Goal: Task Accomplishment & Management: Complete application form

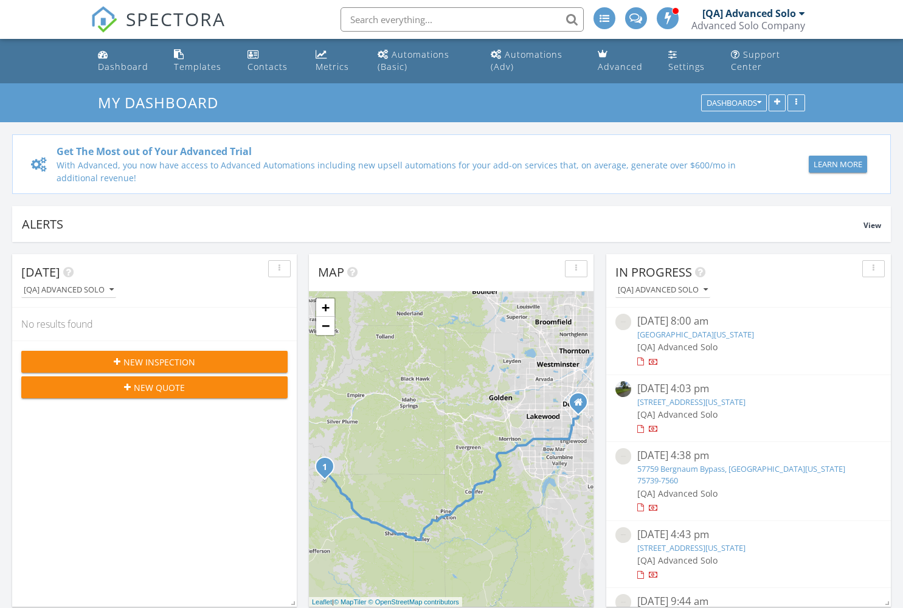
click at [154, 362] on span "New Inspection" at bounding box center [159, 362] width 72 height 13
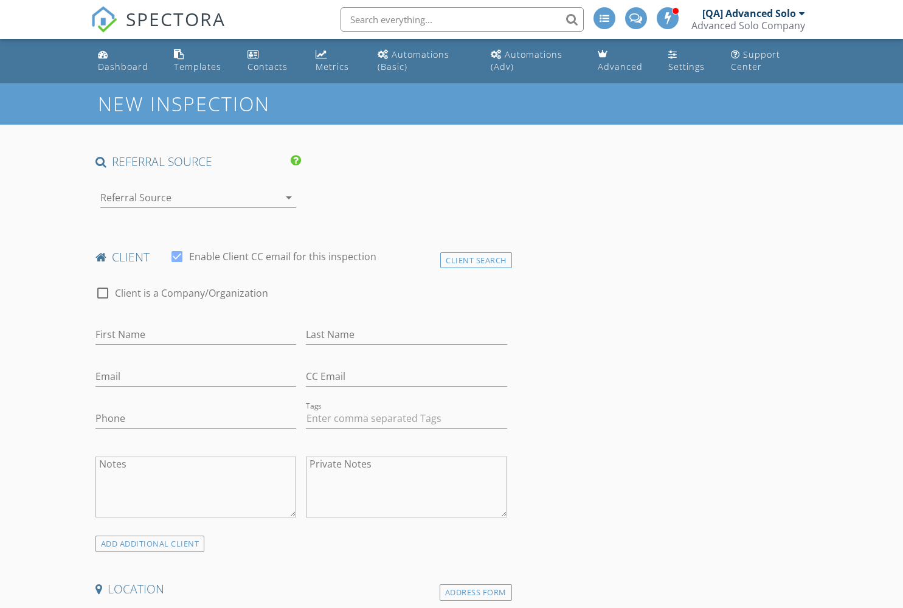
click at [181, 197] on div at bounding box center [181, 197] width 162 height 19
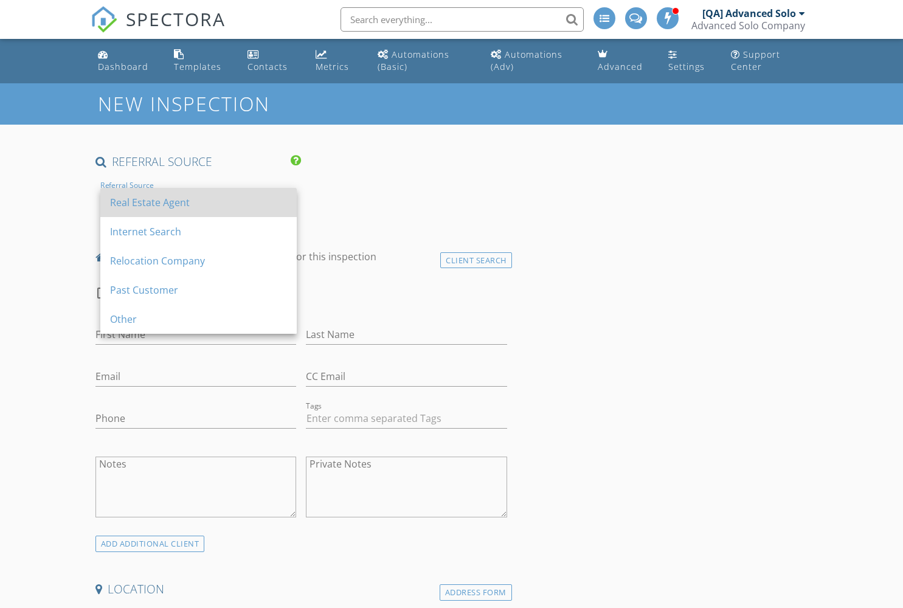
click at [198, 202] on div "Real Estate Agent" at bounding box center [198, 202] width 177 height 15
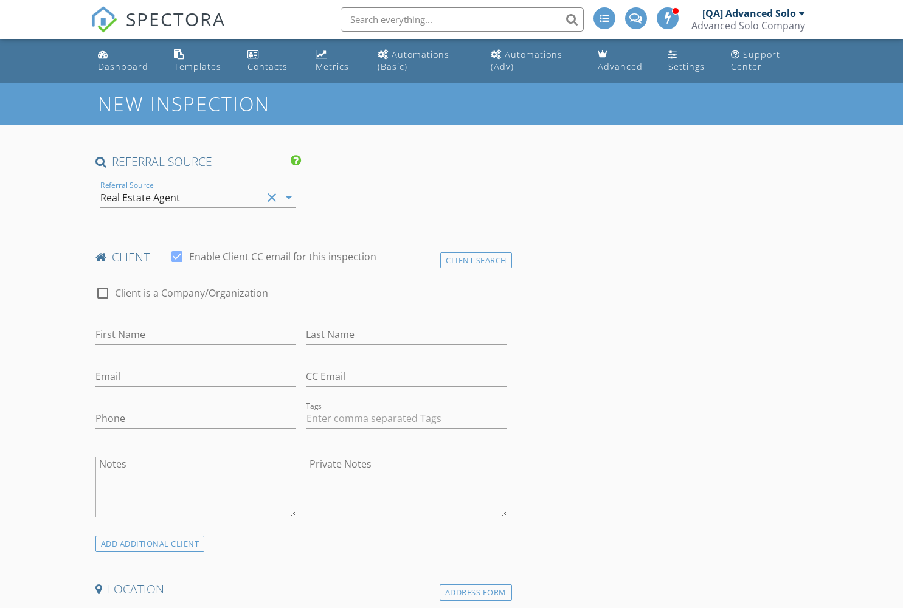
click at [195, 334] on input "First Name" at bounding box center [195, 335] width 201 height 20
click at [406, 334] on input "Last Name" at bounding box center [406, 335] width 201 height 20
type input "First"
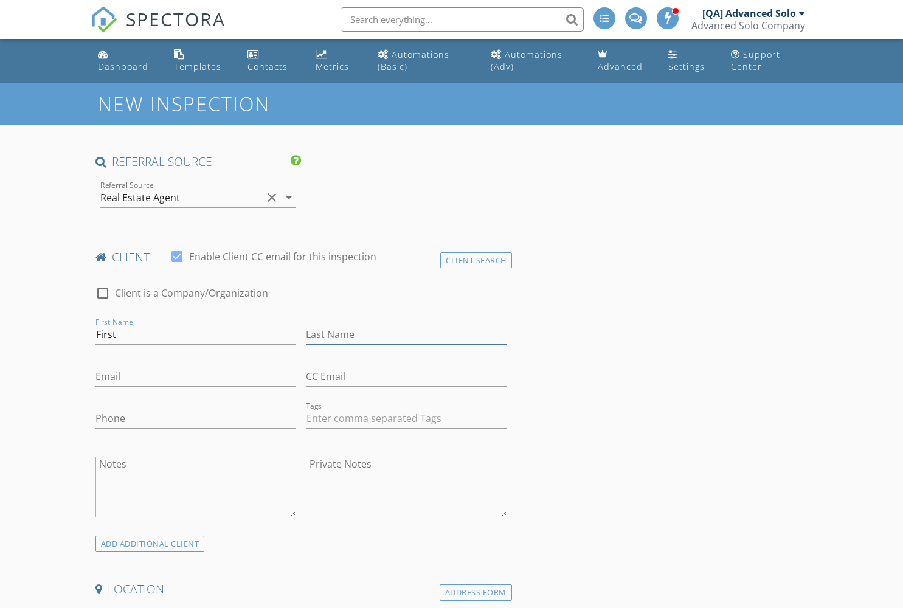
click at [406, 334] on input "Last Name" at bounding box center [406, 335] width 201 height 20
click at [195, 376] on input "Email" at bounding box center [195, 377] width 201 height 20
type input "Client"
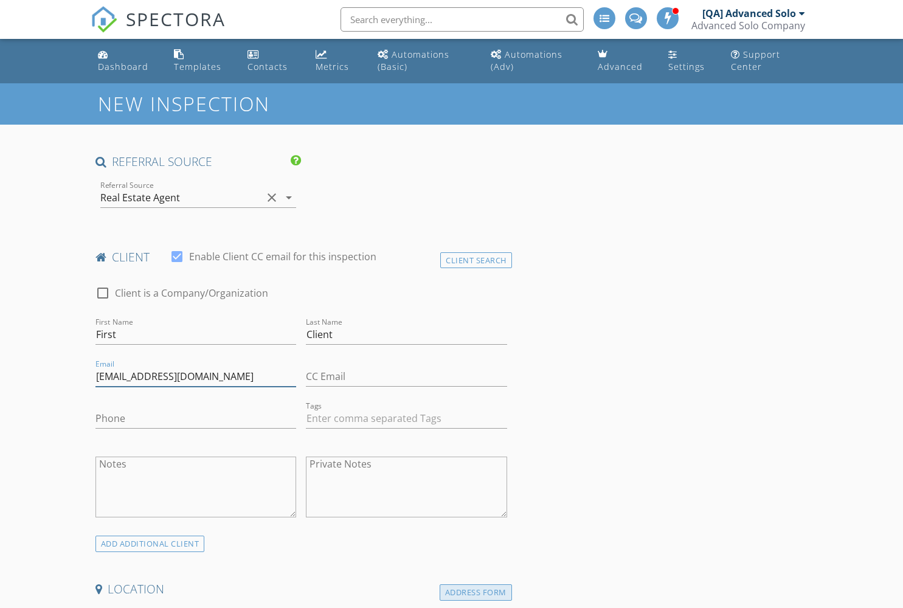
click at [476, 592] on div "Address Form" at bounding box center [476, 592] width 72 height 16
type input "[EMAIL_ADDRESS][DOMAIN_NAME]"
click at [476, 592] on div "Address Form" at bounding box center [476, 592] width 72 height 16
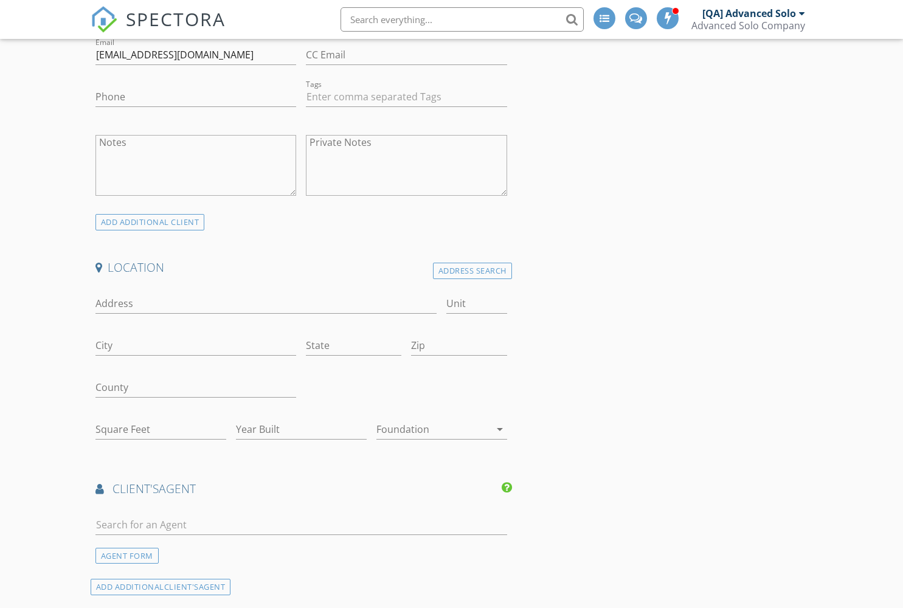
click at [266, 303] on input "Address" at bounding box center [266, 304] width 342 height 20
click at [195, 345] on input "City" at bounding box center [195, 346] width 201 height 20
type input "2306 [PERSON_NAME] Track"
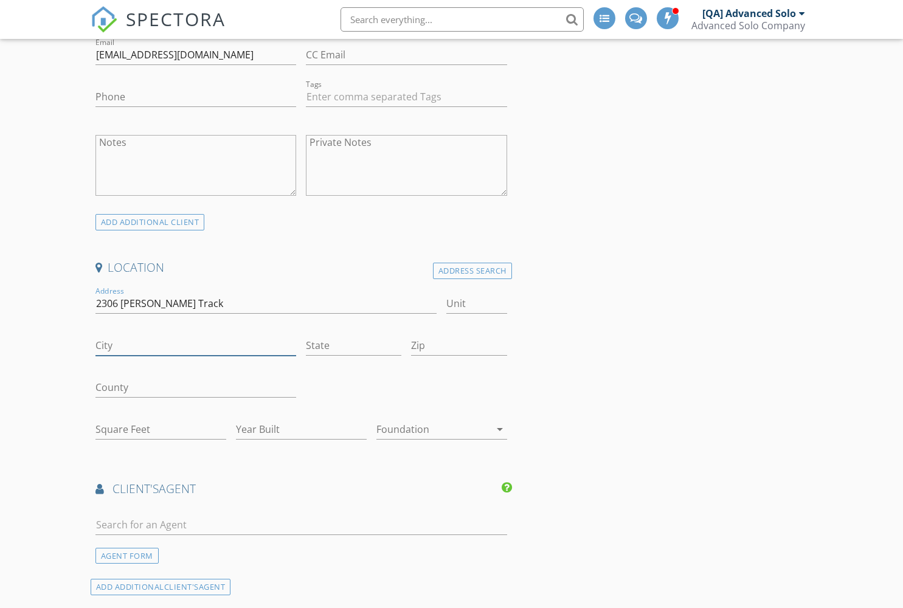
click at [195, 345] on input "City" at bounding box center [195, 346] width 201 height 20
click at [353, 345] on input "State" at bounding box center [353, 346] width 95 height 20
type input "West Justiceton"
click at [353, 345] on input "State" at bounding box center [353, 346] width 95 height 20
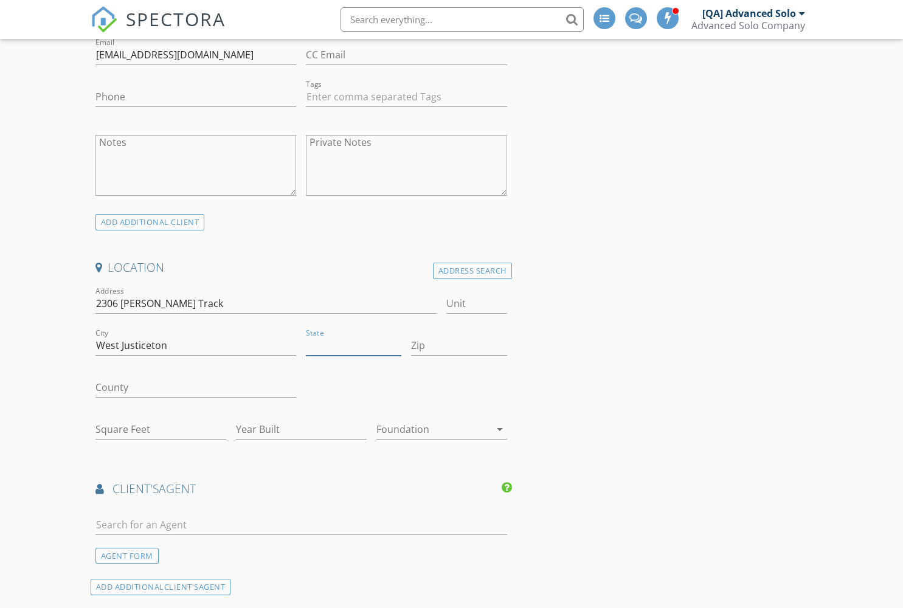
click at [353, 345] on input "State" at bounding box center [353, 346] width 95 height 20
click at [458, 345] on input "Zip" at bounding box center [458, 346] width 95 height 20
type input "CO"
click at [458, 345] on input "Zip" at bounding box center [458, 346] width 95 height 20
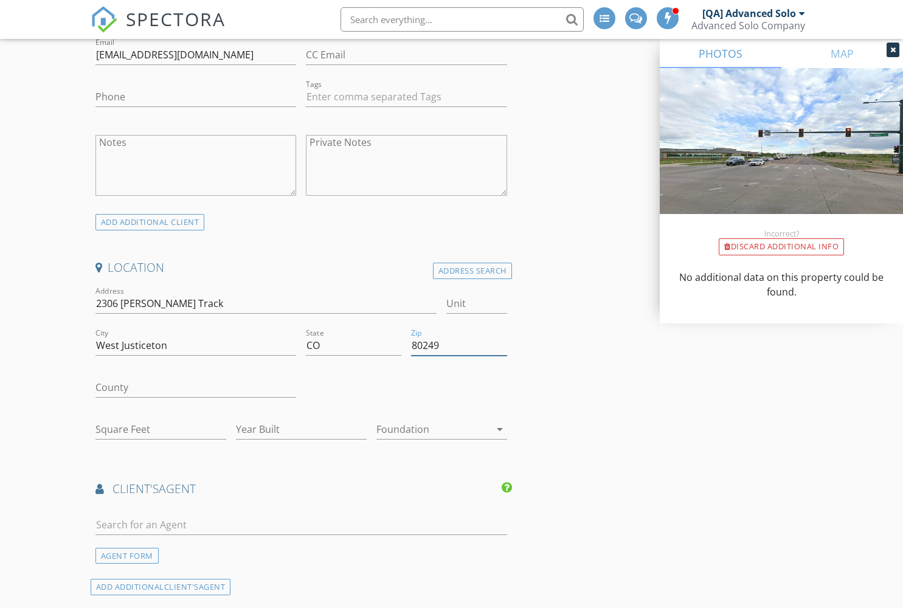
click at [161, 429] on input "Square Feet" at bounding box center [160, 430] width 131 height 20
type input "80249"
click at [161, 429] on input "Square Feet" at bounding box center [160, 430] width 131 height 20
click at [301, 429] on input "Year Built" at bounding box center [301, 430] width 131 height 20
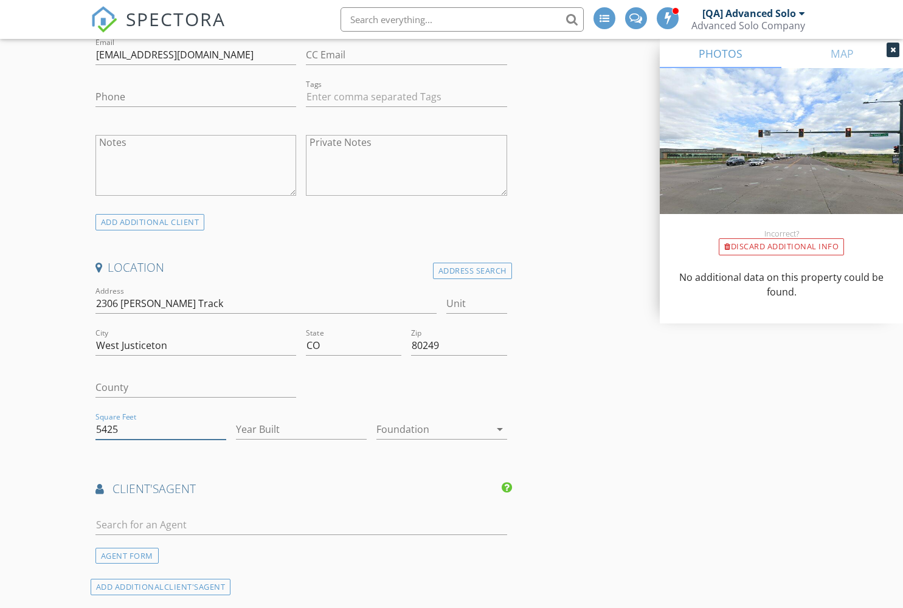
type input "5425"
click at [301, 429] on input "Year Built" at bounding box center [301, 430] width 131 height 20
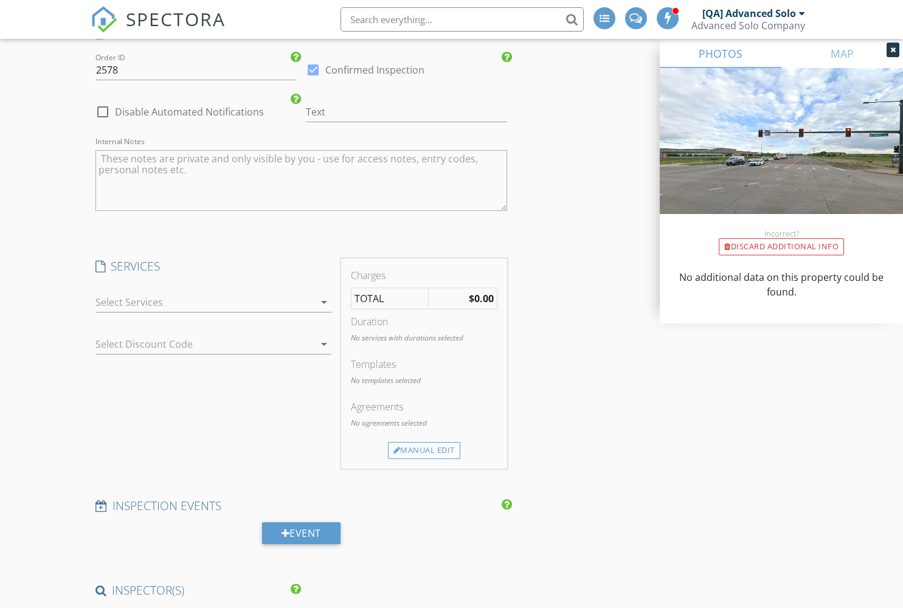
click at [213, 303] on div at bounding box center [204, 301] width 219 height 19
type input "1999"
click at [213, 303] on div at bounding box center [204, 301] width 219 height 19
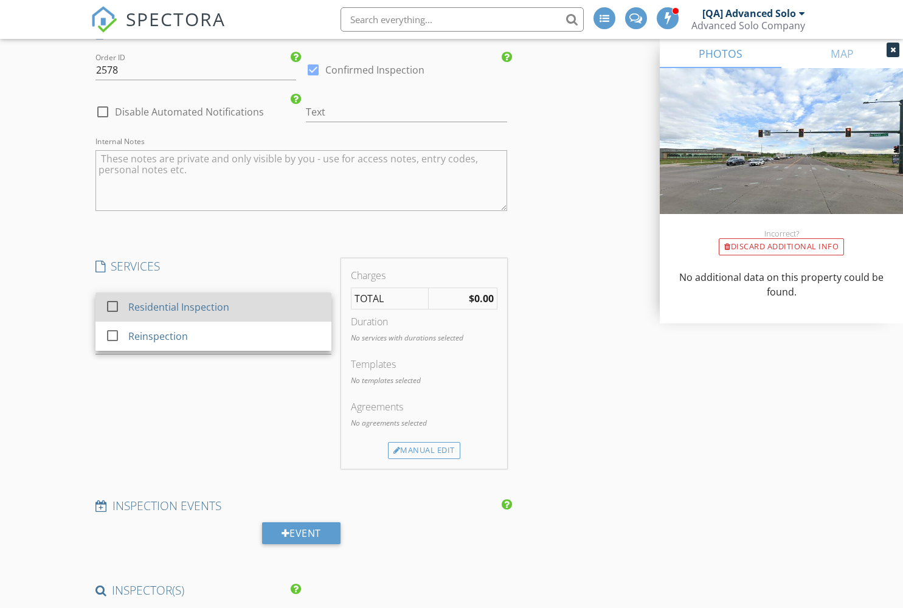
click at [177, 307] on div "Residential Inspection" at bounding box center [178, 307] width 101 height 15
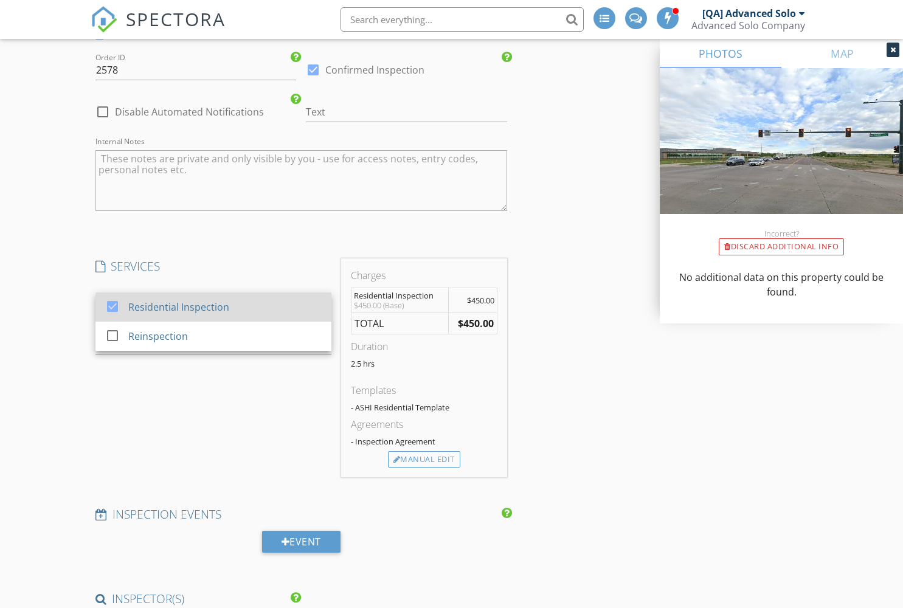
scroll to position [1449, 0]
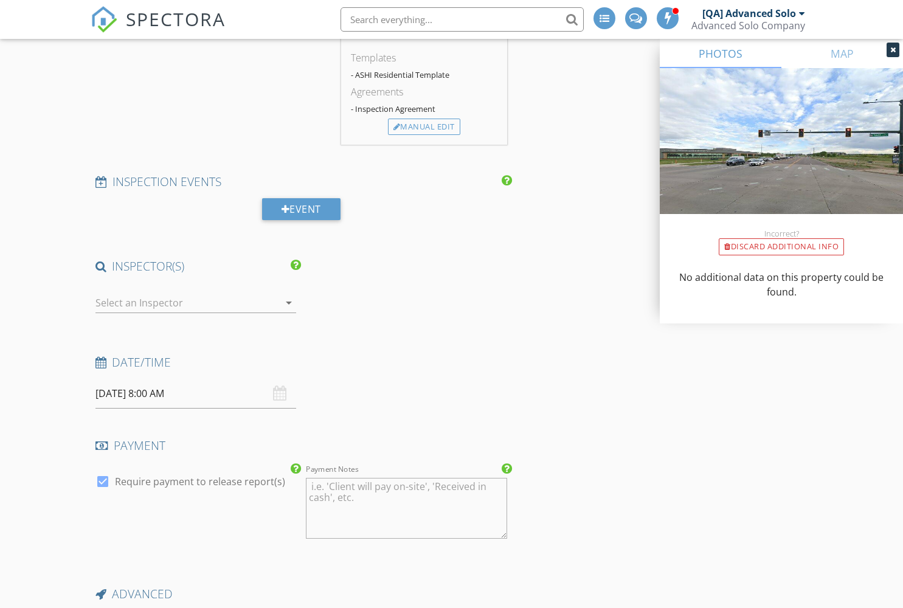
click at [195, 304] on div at bounding box center [187, 302] width 184 height 19
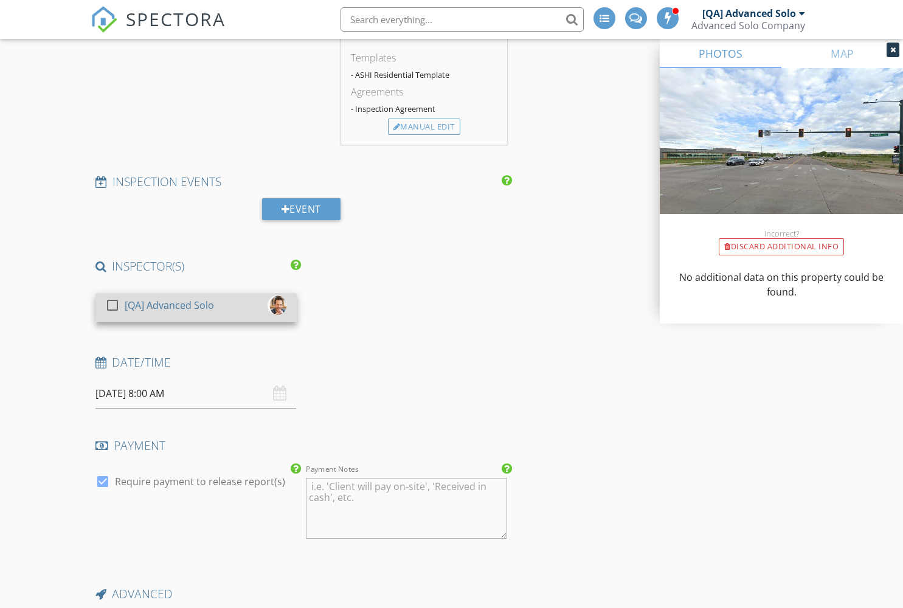
click at [168, 305] on div "[QA] Advanced Solo" at bounding box center [169, 305] width 89 height 19
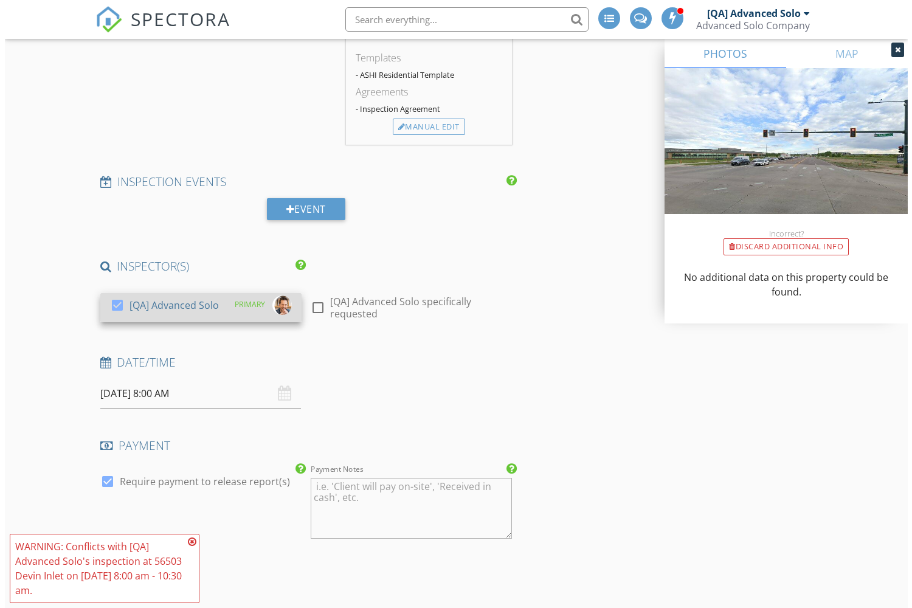
scroll to position [1725, 0]
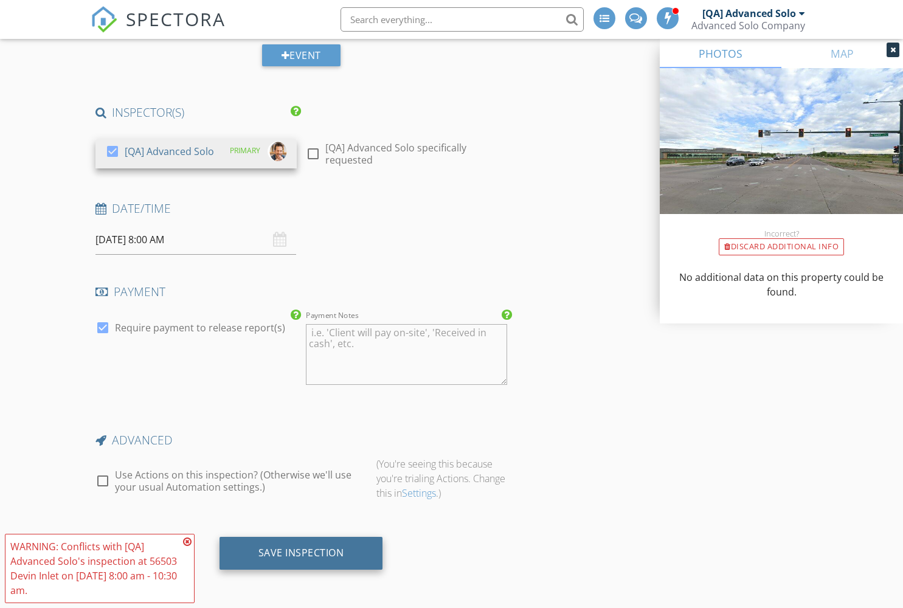
click at [300, 553] on div "Save Inspection" at bounding box center [301, 553] width 86 height 12
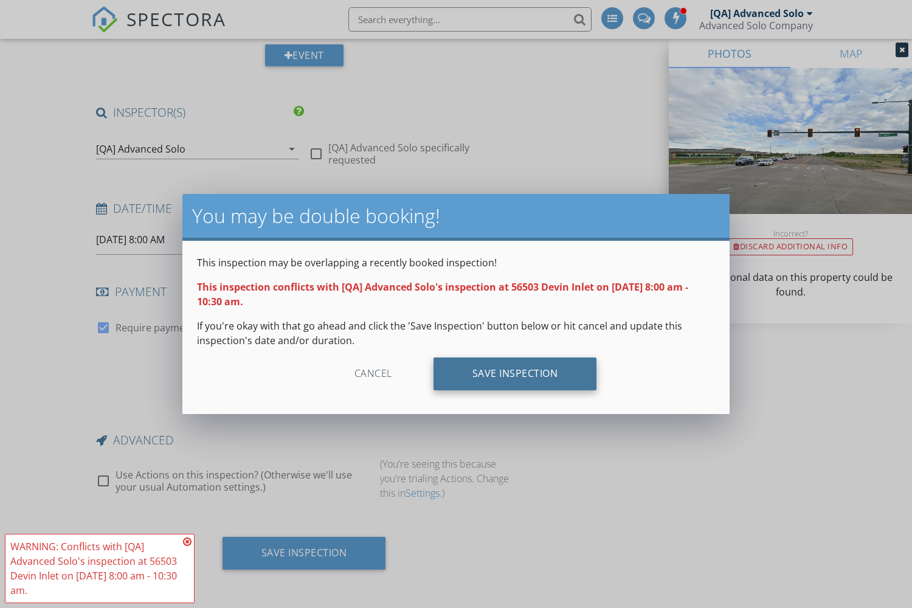
click at [514, 374] on div "Save Inspection" at bounding box center [516, 374] width 164 height 33
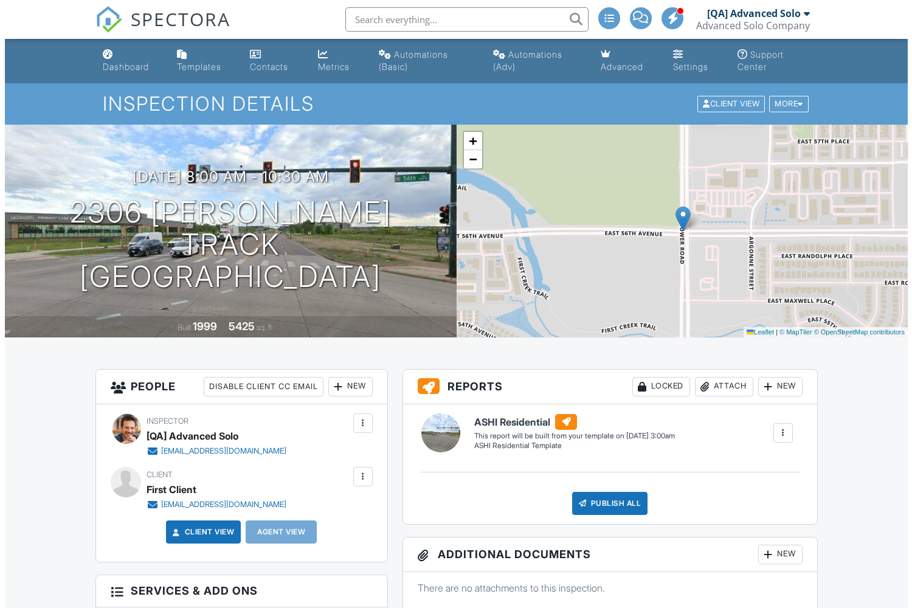
scroll to position [386, 0]
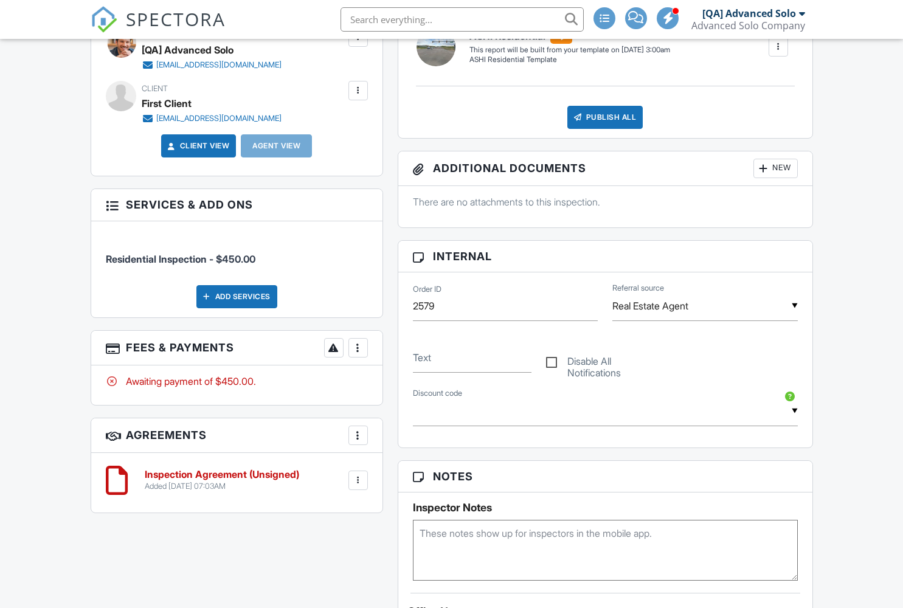
click at [236, 303] on div "Add Services" at bounding box center [236, 296] width 81 height 23
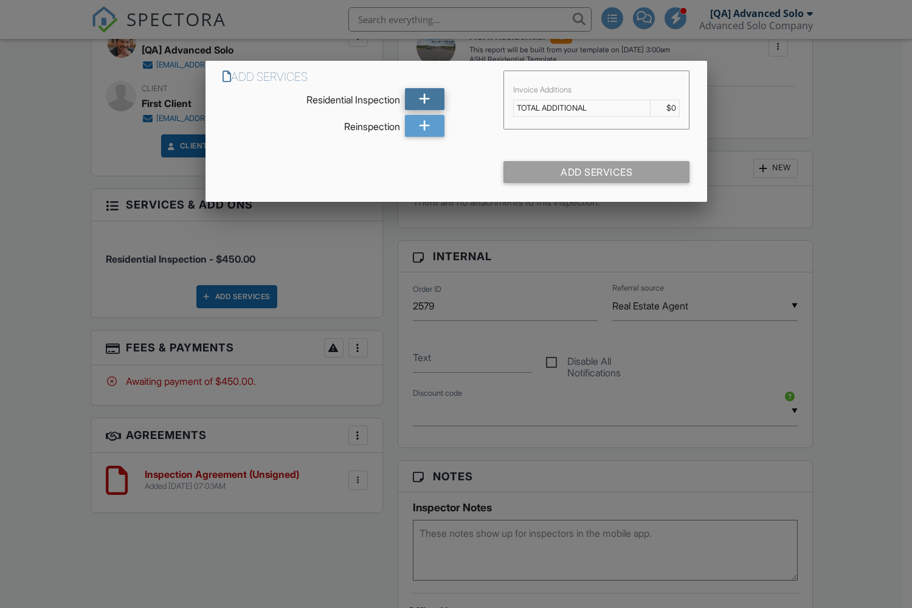
click at [424, 99] on icon at bounding box center [425, 99] width 12 height 22
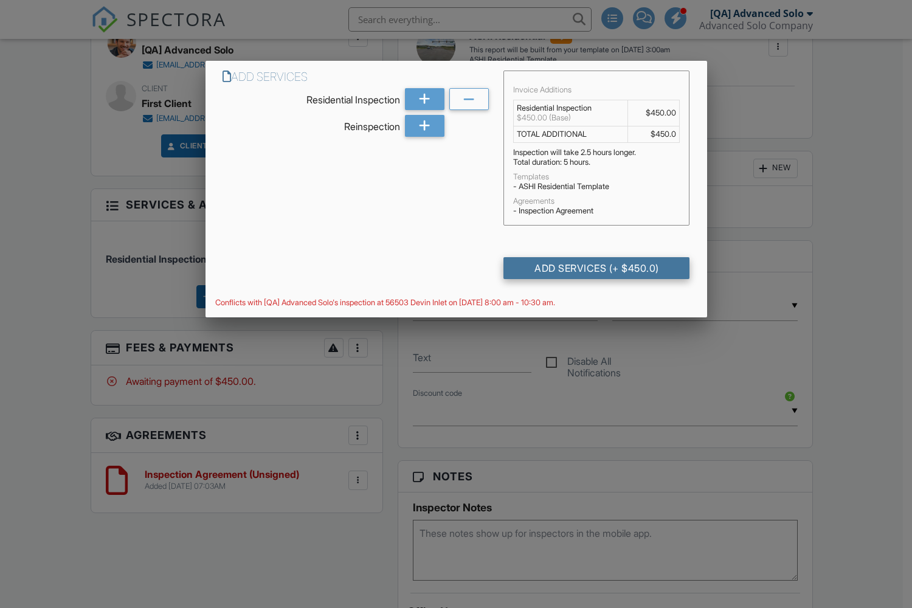
click at [597, 268] on div "Add Services (+ $450.0)" at bounding box center [596, 268] width 186 height 22
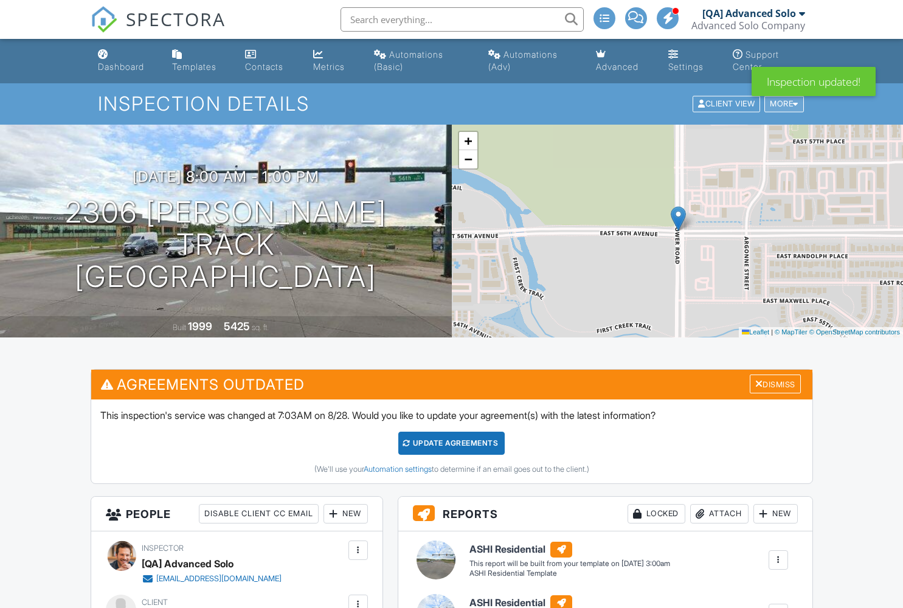
click at [782, 103] on div "More" at bounding box center [784, 104] width 40 height 16
